Goal: Connect with others: Participate in discussion

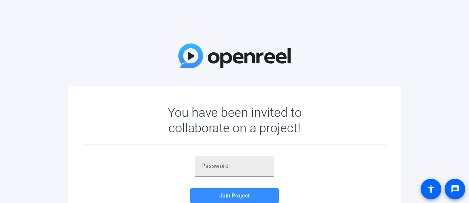
drag, startPoint x: 0, startPoint y: 0, endPoint x: 223, endPoint y: 169, distance: 279.8
click at [223, 169] on input "text" at bounding box center [234, 166] width 66 height 9
type input "oAwS&2"
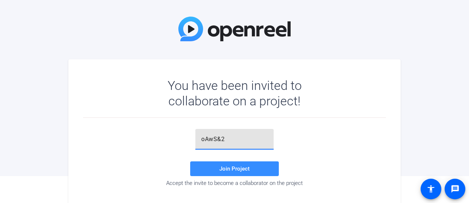
scroll to position [37, 0]
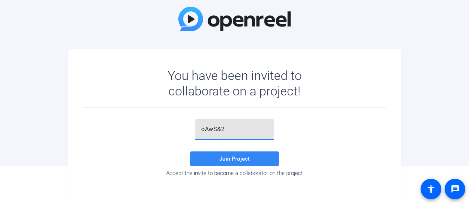
click at [239, 161] on span "Join Project" at bounding box center [234, 159] width 30 height 7
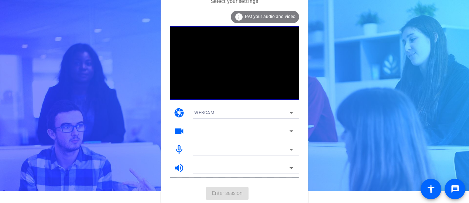
scroll to position [11, 0]
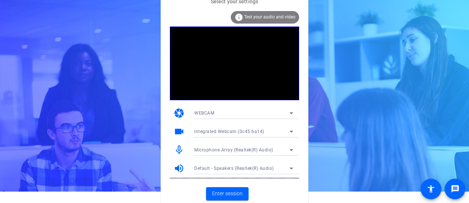
click at [290, 150] on icon at bounding box center [291, 150] width 4 height 2
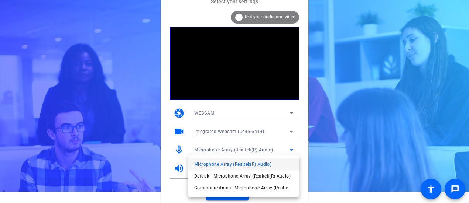
click at [290, 150] on div at bounding box center [234, 101] width 469 height 203
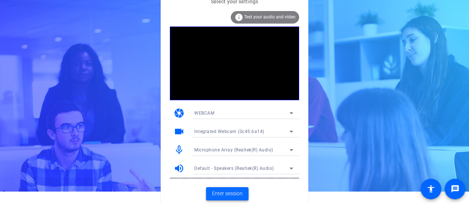
click at [230, 193] on span "Enter session" at bounding box center [227, 194] width 31 height 8
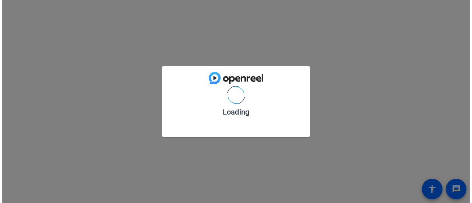
scroll to position [0, 0]
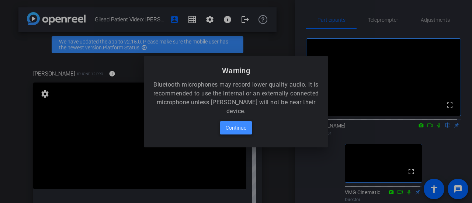
click at [240, 127] on span "Continue" at bounding box center [236, 128] width 21 height 9
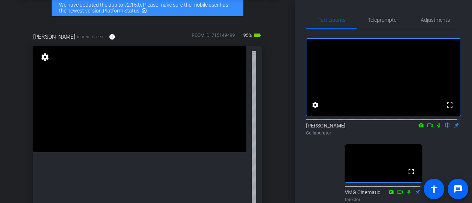
scroll to position [74, 0]
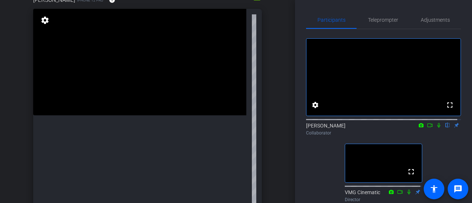
click at [438, 128] on icon at bounding box center [439, 125] width 3 height 5
click at [437, 128] on icon at bounding box center [439, 125] width 4 height 5
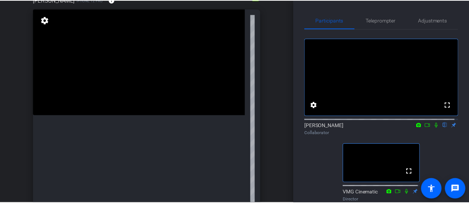
scroll to position [0, 0]
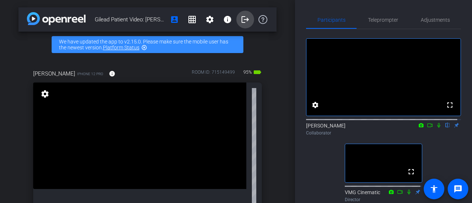
click at [241, 20] on mat-icon "logout" at bounding box center [245, 19] width 9 height 9
